Goal: Navigation & Orientation: Find specific page/section

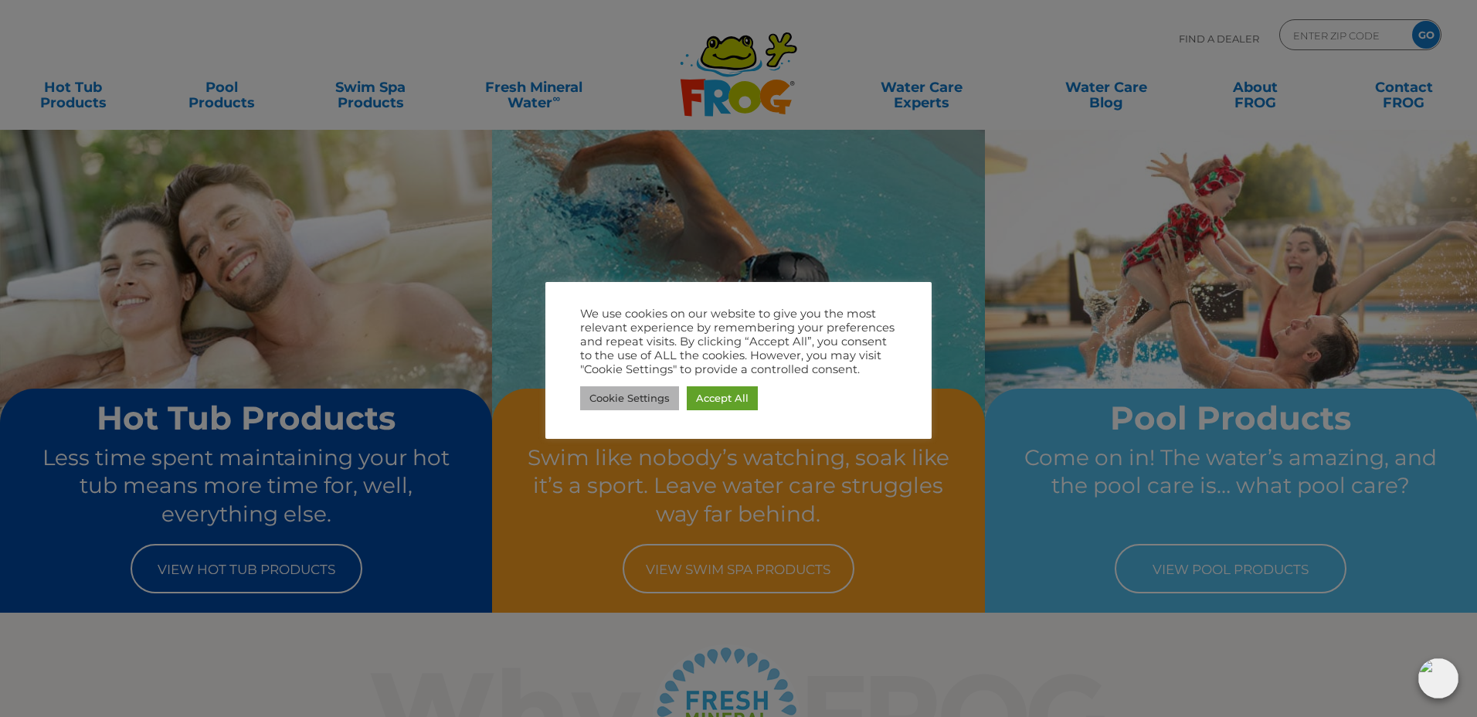
click at [646, 392] on link "Cookie Settings" at bounding box center [629, 398] width 99 height 24
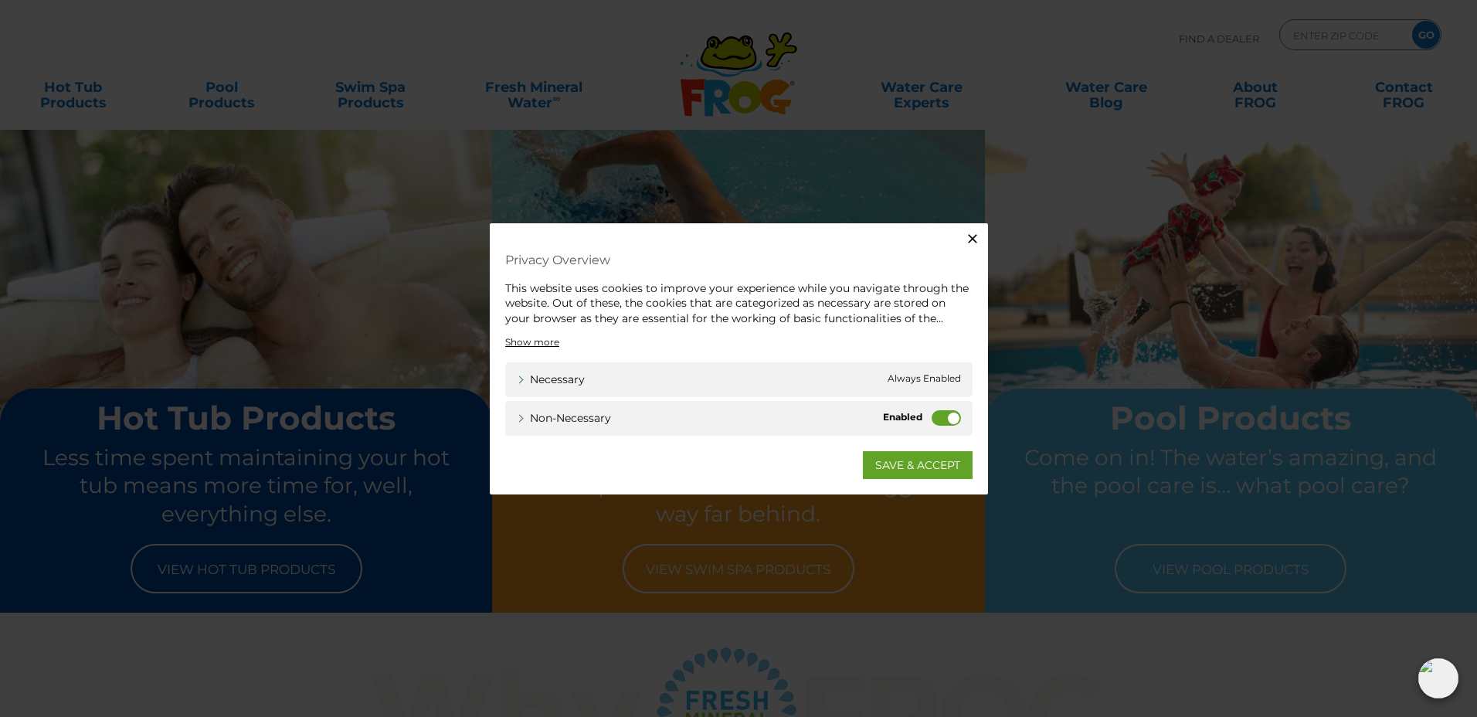
click at [977, 236] on icon "button" at bounding box center [972, 237] width 15 height 15
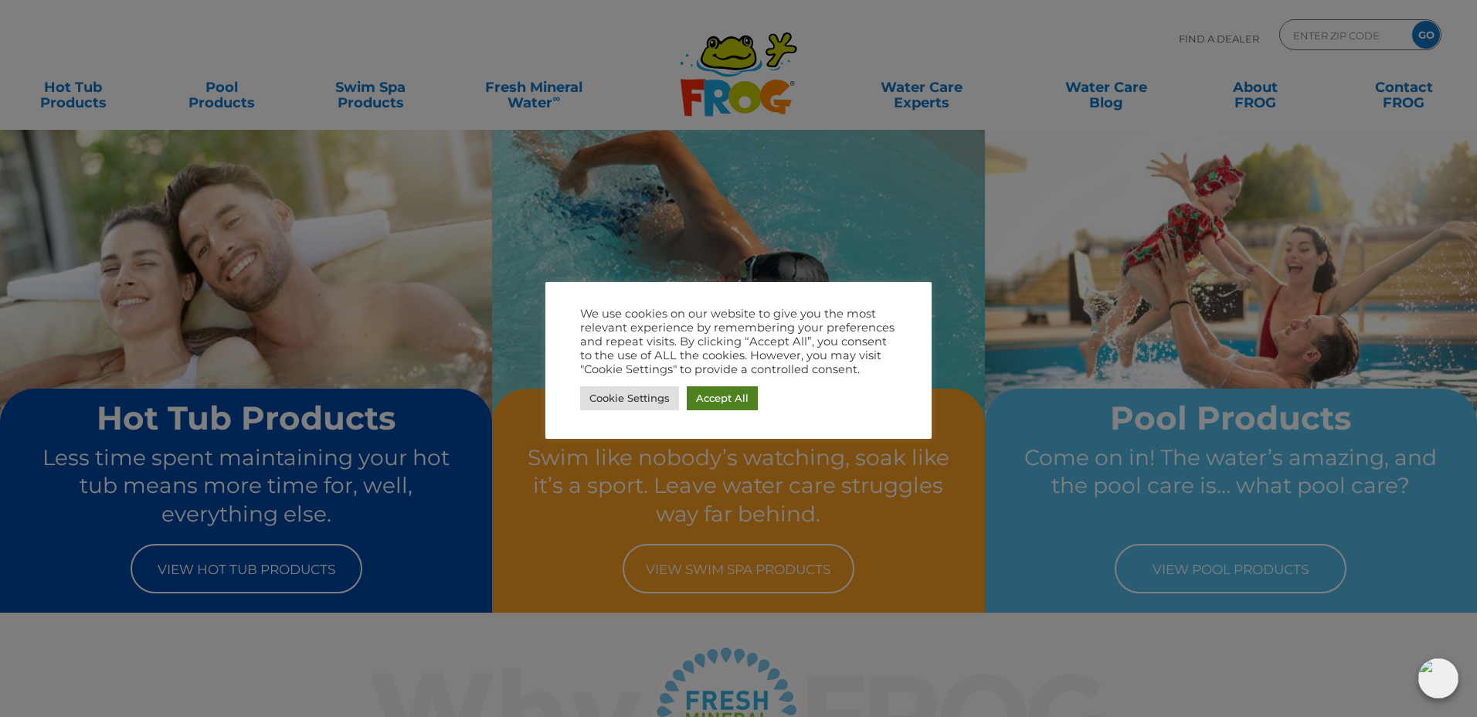
click at [729, 403] on link "Accept All" at bounding box center [722, 398] width 71 height 24
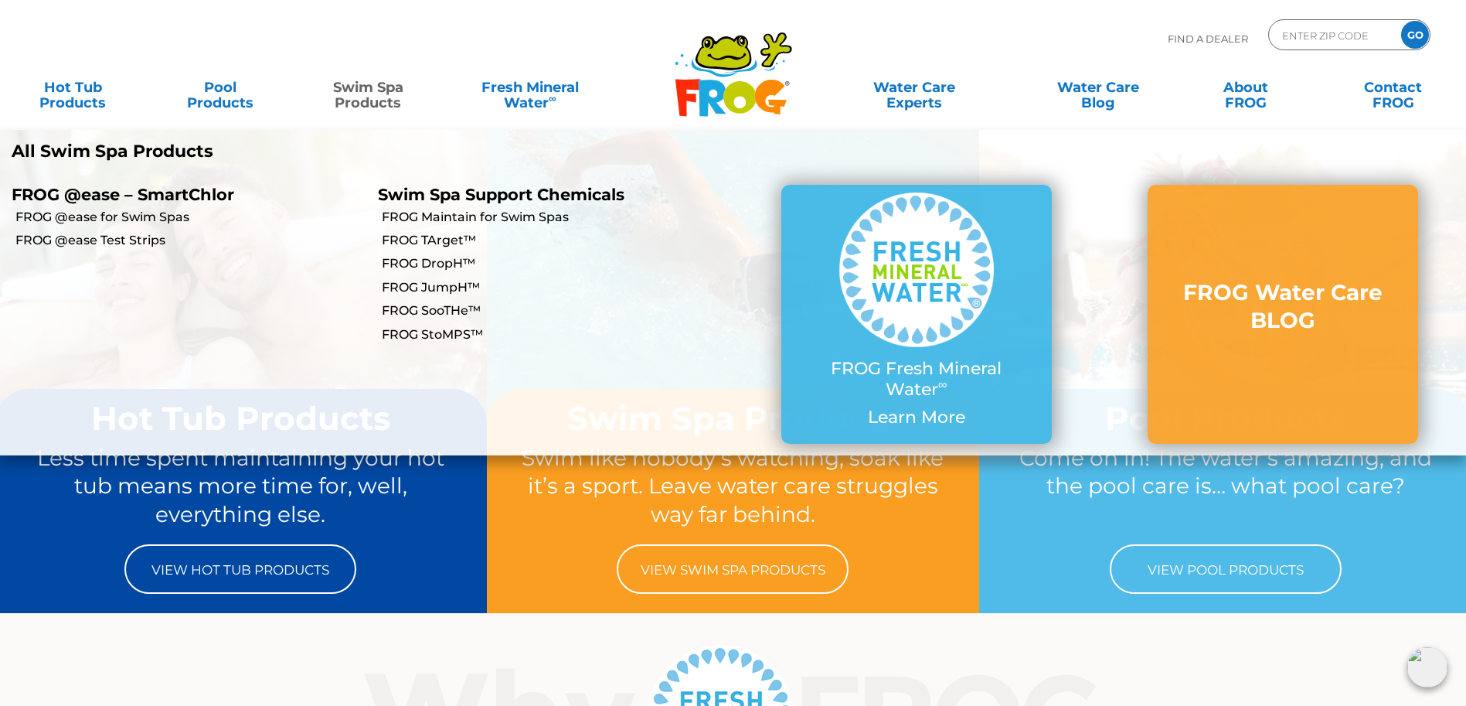
click at [359, 95] on link "Swim Spa Products" at bounding box center [368, 87] width 115 height 31
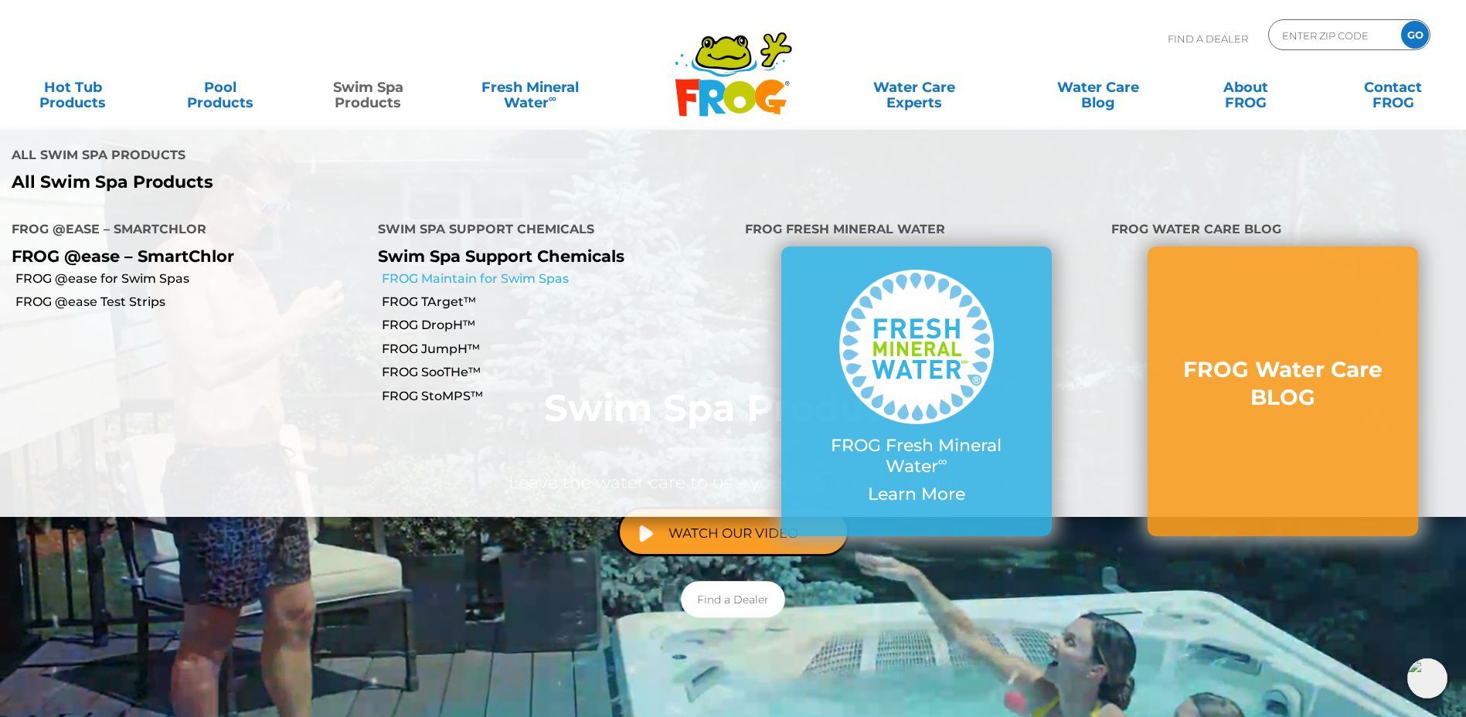
click at [529, 270] on link "FROG Maintain for Swim Spas" at bounding box center [557, 278] width 351 height 17
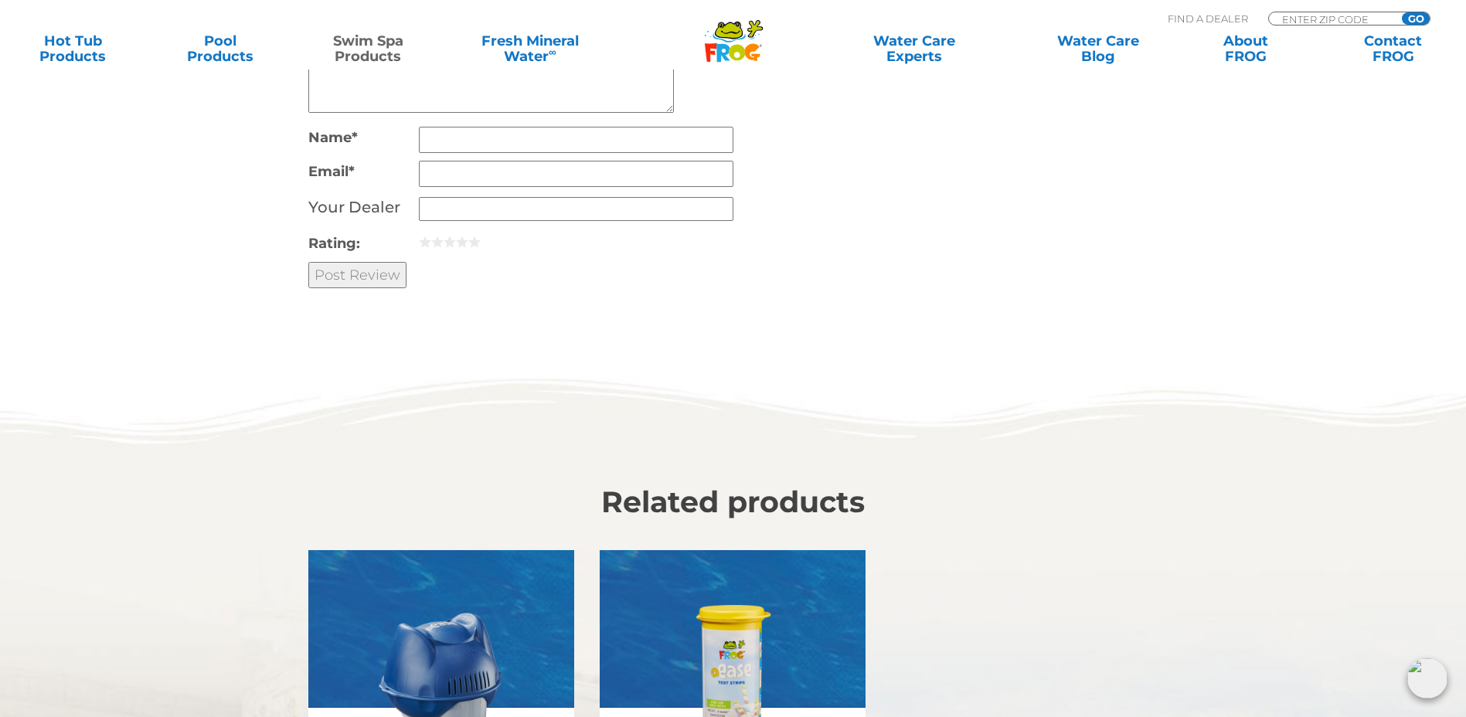
scroll to position [2859, 0]
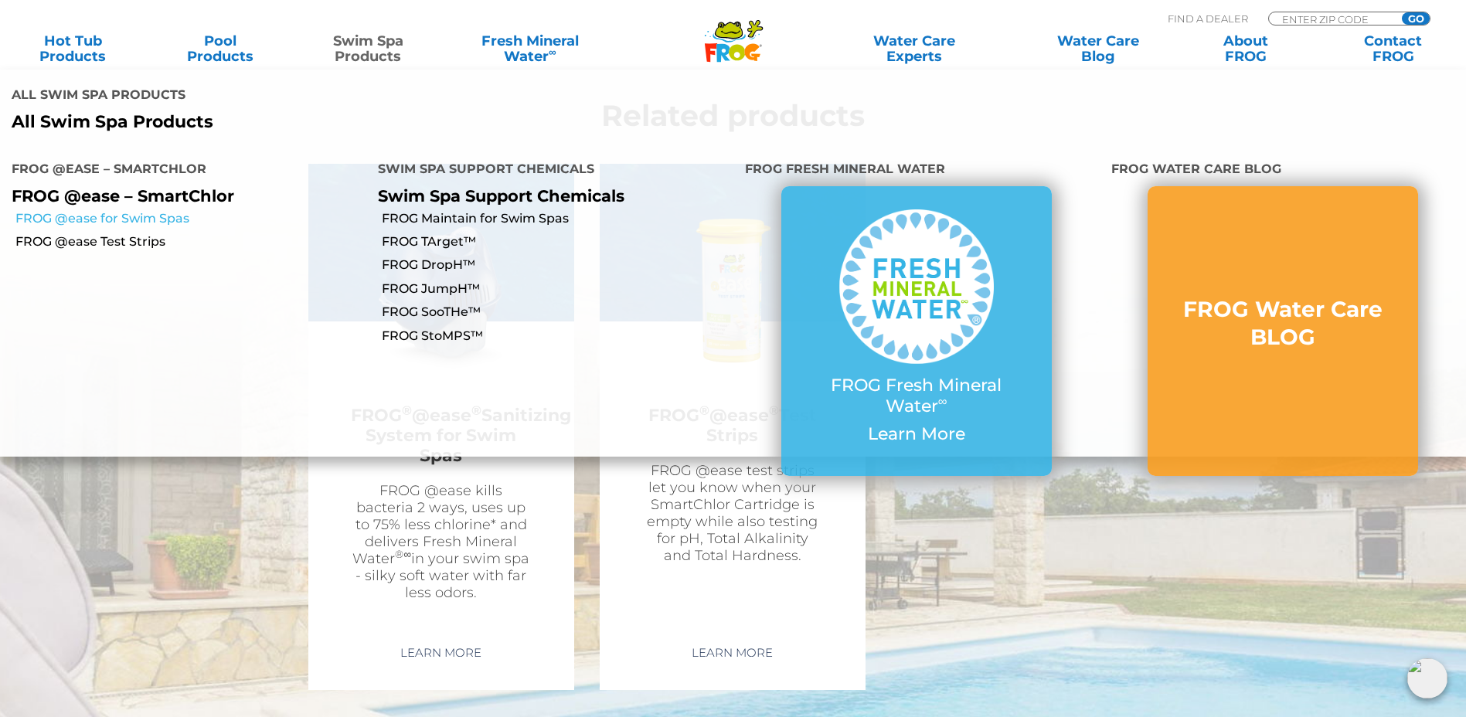
click at [109, 210] on link "FROG @ease for Swim Spas" at bounding box center [190, 218] width 351 height 17
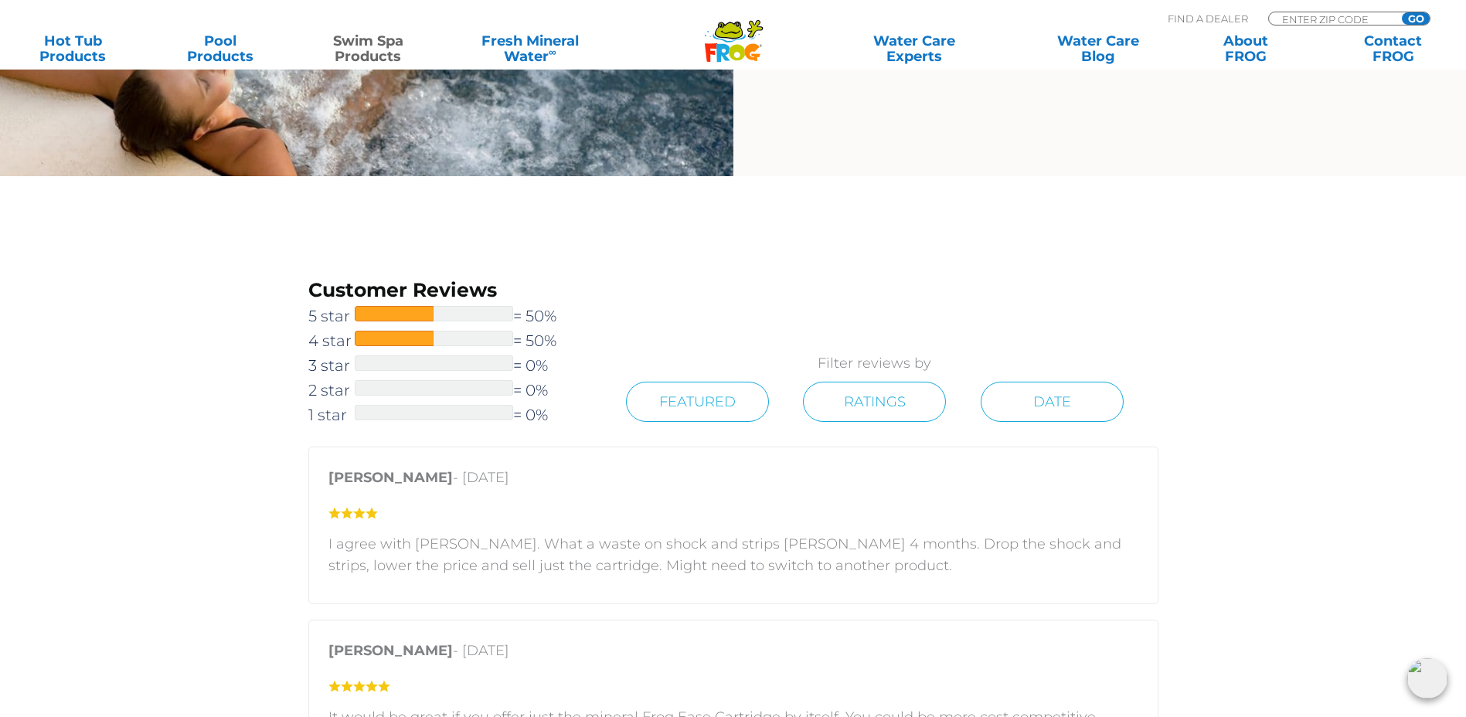
scroll to position [2060, 0]
